Goal: Information Seeking & Learning: Check status

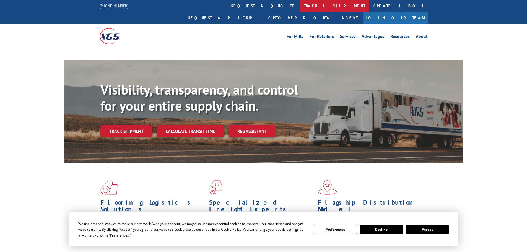
click at [300, 5] on link "track a shipment" at bounding box center [334, 6] width 69 height 12
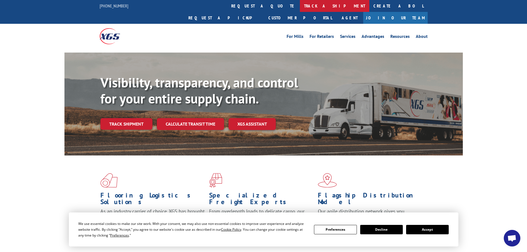
click at [300, 9] on link "track a shipment" at bounding box center [334, 6] width 69 height 12
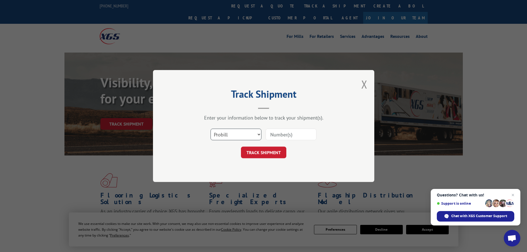
drag, startPoint x: 247, startPoint y: 132, endPoint x: 237, endPoint y: 140, distance: 12.8
click at [247, 132] on select "Select category... Probill BOL PO" at bounding box center [235, 135] width 51 height 12
select select "po"
click at [210, 129] on select "Select category... Probill BOL PO" at bounding box center [235, 135] width 51 height 12
click at [277, 137] on input at bounding box center [291, 135] width 51 height 12
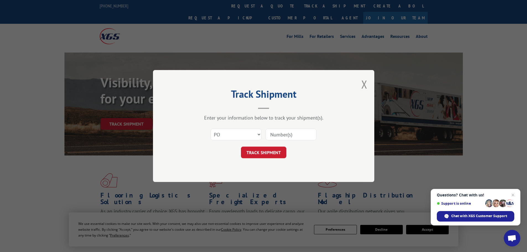
paste input "28532591"
type input "28532591"
click at [267, 150] on button "TRACK SHIPMENT" at bounding box center [263, 153] width 45 height 12
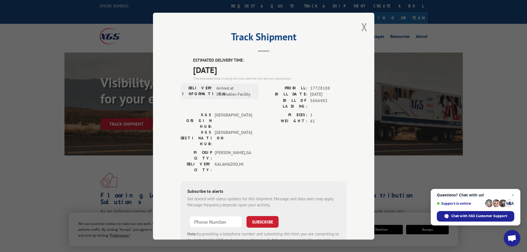
drag, startPoint x: 207, startPoint y: 68, endPoint x: 188, endPoint y: 59, distance: 21.4
click at [188, 59] on div "ESTIMATED DELIVERY TIME: [DATE] The estimated time is using the time zone for t…" at bounding box center [264, 156] width 166 height 199
copy div "ESTIMATED DELIVERY TIME: [DATE]"
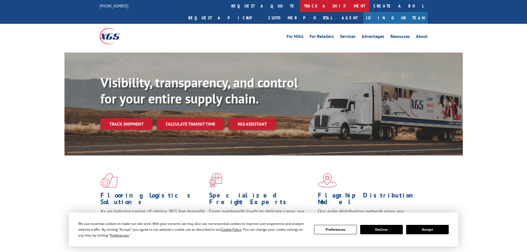
click at [300, 3] on link "track a shipment" at bounding box center [334, 6] width 69 height 12
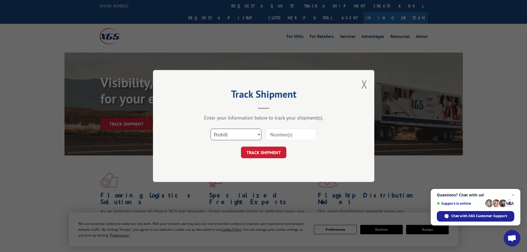
click at [229, 140] on select "Select category... Probill BOL PO" at bounding box center [235, 135] width 51 height 12
select select "po"
click at [210, 129] on select "Select category... Probill BOL PO" at bounding box center [235, 135] width 51 height 12
click at [285, 134] on input at bounding box center [291, 135] width 51 height 12
paste input "28532183"
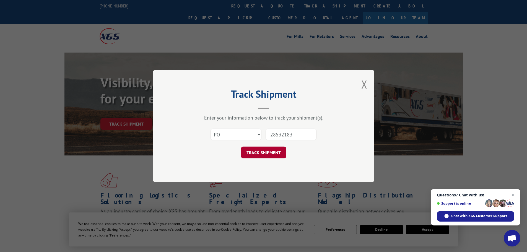
type input "28532183"
click at [271, 149] on button "TRACK SHIPMENT" at bounding box center [263, 153] width 45 height 12
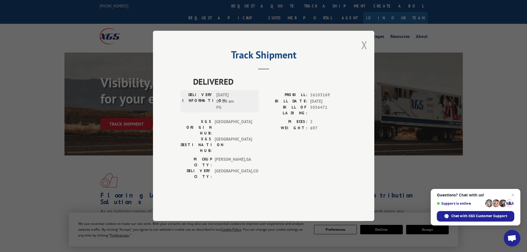
click at [366, 52] on button "Close modal" at bounding box center [364, 45] width 6 height 15
